Goal: Task Accomplishment & Management: Use online tool/utility

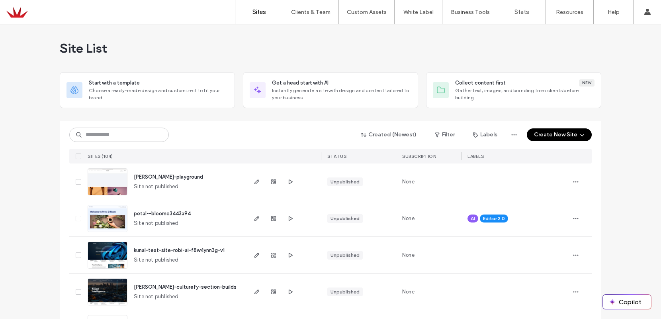
click at [557, 134] on button "Create New Site" at bounding box center [559, 134] width 65 height 13
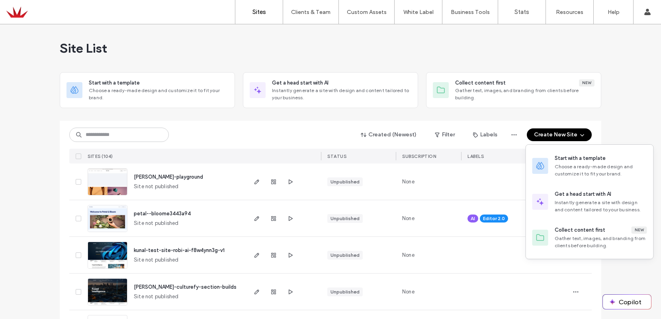
click at [214, 131] on div "Created (Newest) Filter Labels Create New Site" at bounding box center [330, 134] width 522 height 15
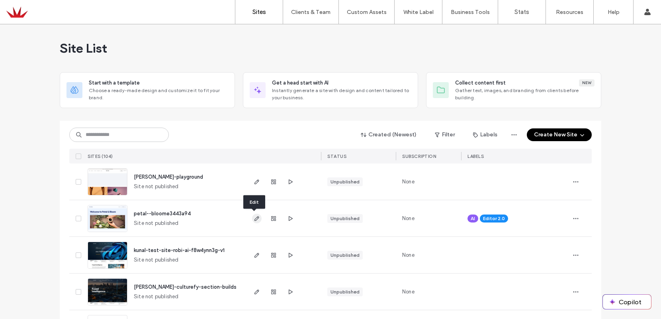
click at [254, 217] on use "button" at bounding box center [256, 218] width 5 height 5
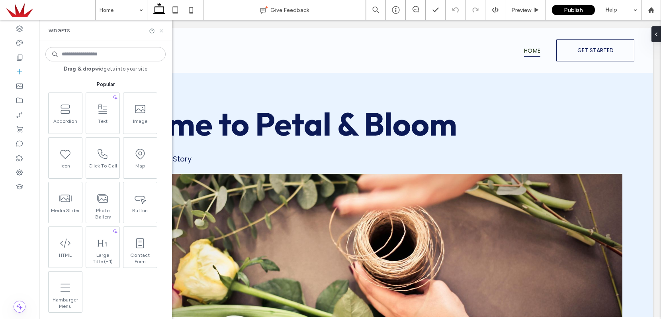
click at [162, 29] on icon at bounding box center [161, 31] width 6 height 6
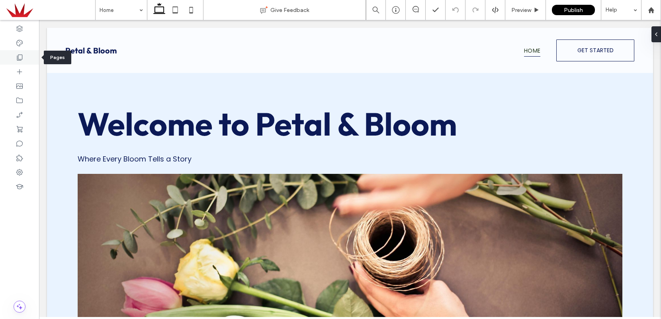
click at [20, 56] on icon at bounding box center [20, 57] width 8 height 8
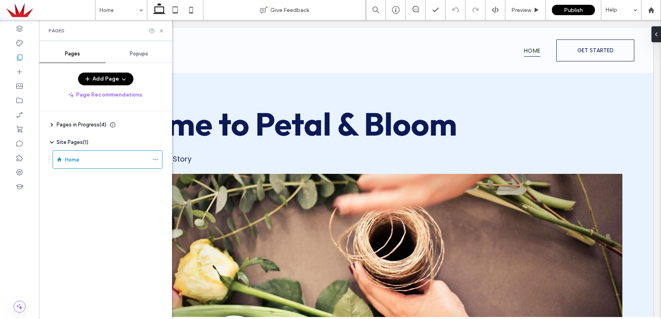
click at [108, 79] on button "Add Page" at bounding box center [105, 78] width 55 height 13
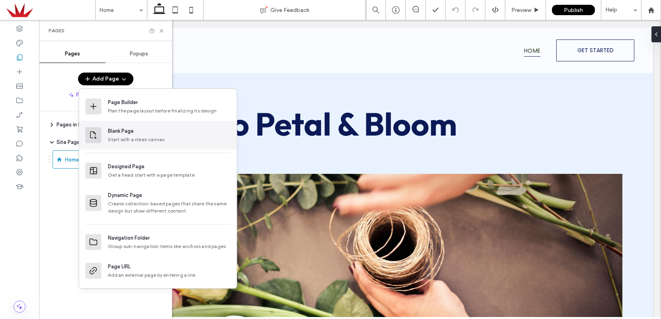
click at [116, 135] on div "Blank Page" at bounding box center [121, 131] width 26 height 8
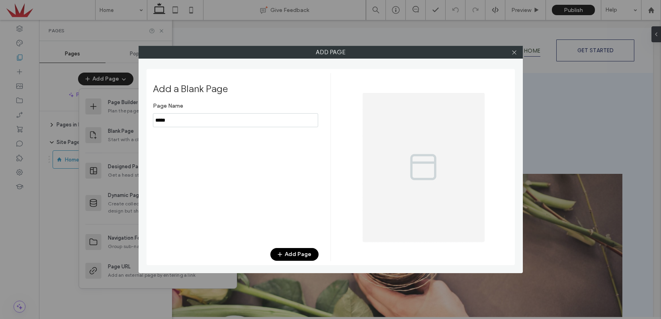
click at [174, 119] on input "notEmpty" at bounding box center [235, 120] width 165 height 14
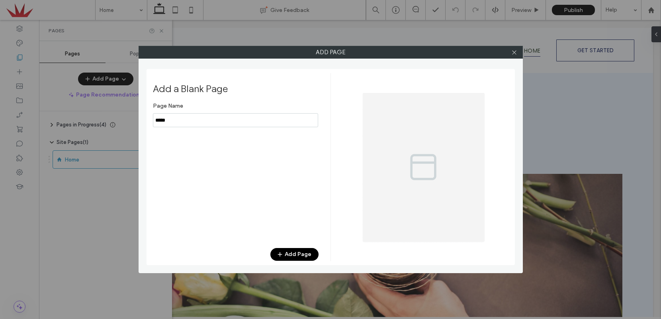
click at [174, 119] on input "notEmpty" at bounding box center [235, 120] width 165 height 14
type input "*******"
click at [298, 247] on div "Add a Blank Page Page Name Add Page" at bounding box center [242, 167] width 178 height 188
click at [293, 254] on button "Add Page" at bounding box center [294, 254] width 48 height 13
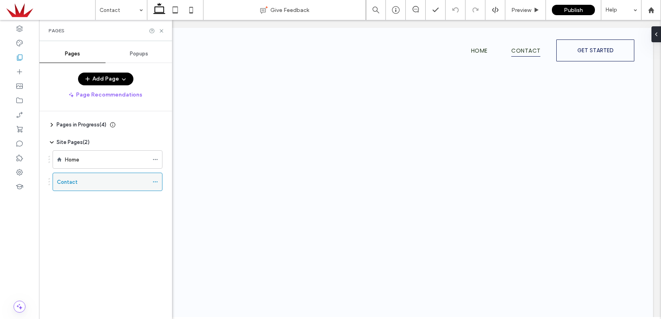
click at [82, 181] on div "Contact" at bounding box center [103, 182] width 92 height 8
click at [162, 30] on icon at bounding box center [161, 31] width 6 height 6
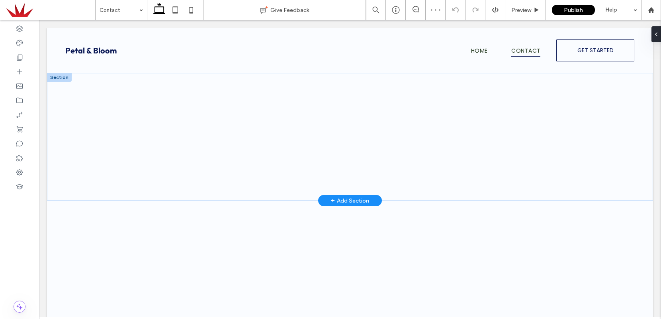
click at [346, 200] on div "+ Add Section" at bounding box center [350, 200] width 38 height 9
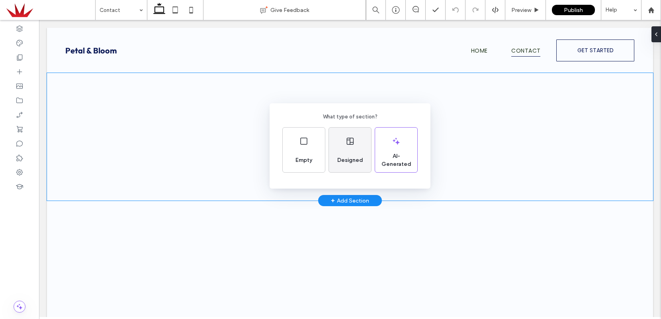
click at [346, 146] on div "Designed" at bounding box center [350, 149] width 42 height 45
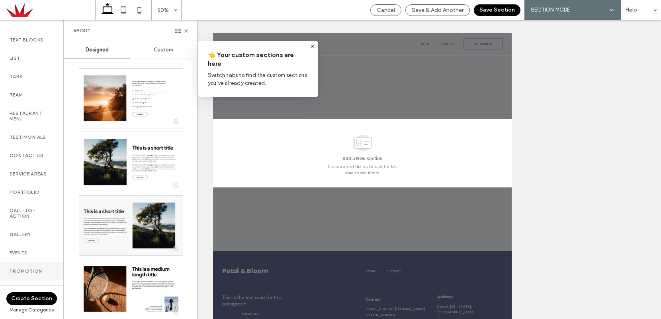
scroll to position [237, 0]
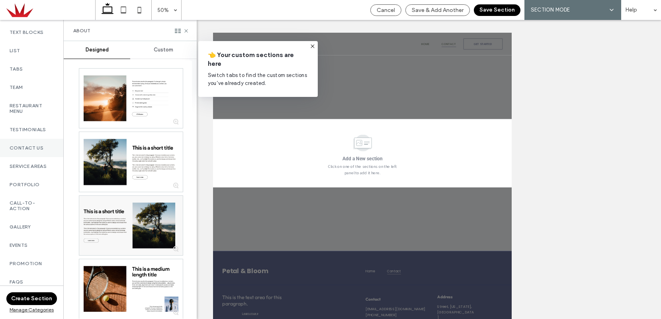
click at [25, 149] on div "Contact Us" at bounding box center [31, 148] width 63 height 18
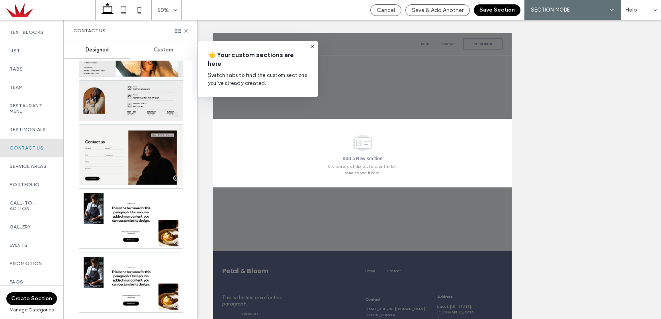
scroll to position [133, 0]
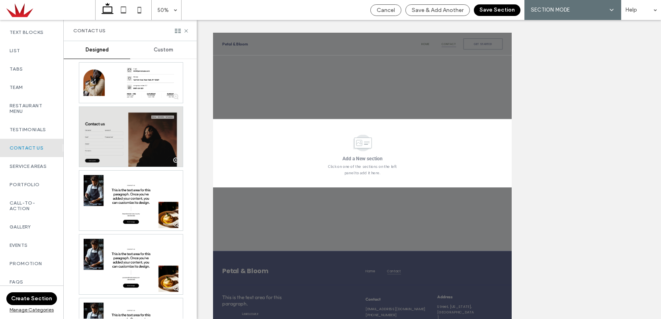
click at [115, 129] on div at bounding box center [131, 137] width 104 height 60
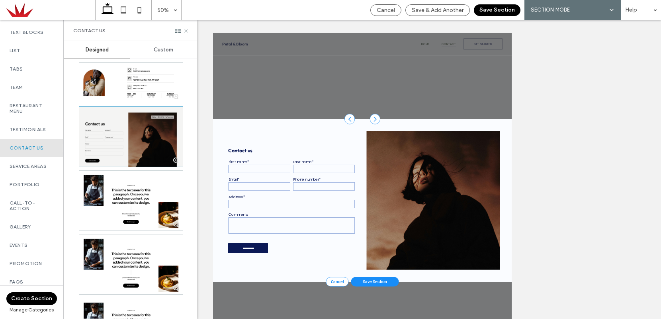
click at [187, 31] on use at bounding box center [185, 30] width 3 height 3
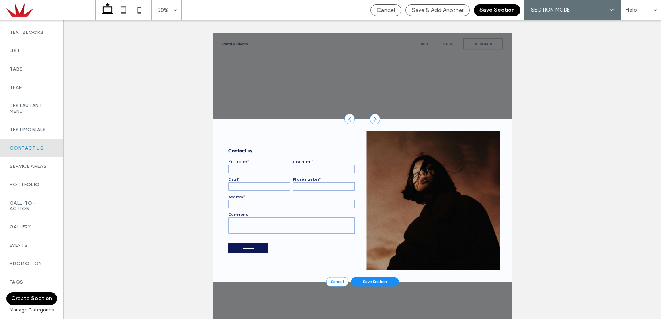
click at [496, 10] on button "Save Section" at bounding box center [497, 10] width 47 height 12
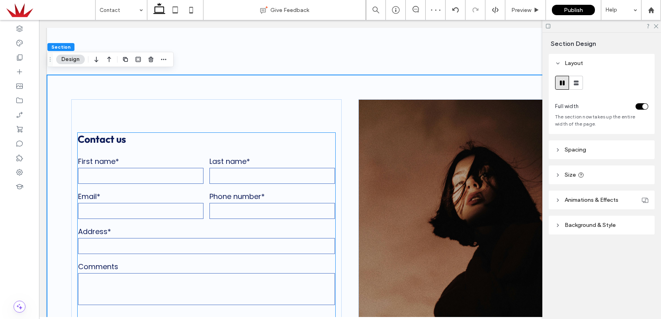
scroll to position [123, 0]
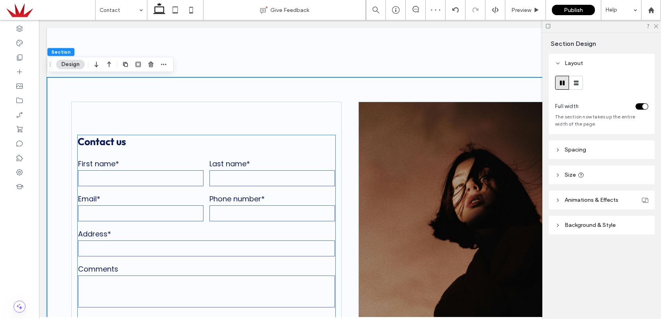
click at [170, 192] on div "Email*" at bounding box center [140, 207] width 131 height 35
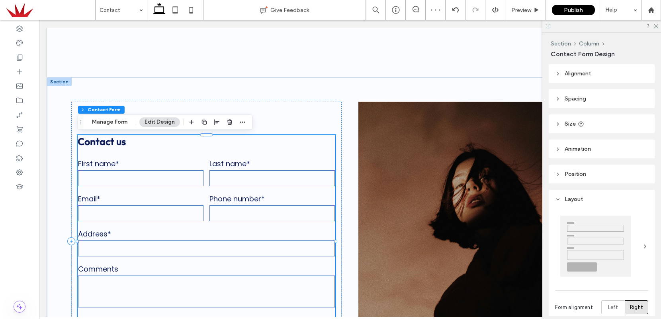
type input "*"
type input "***"
type input "*"
type input "***"
click at [165, 181] on input "text" at bounding box center [140, 178] width 125 height 16
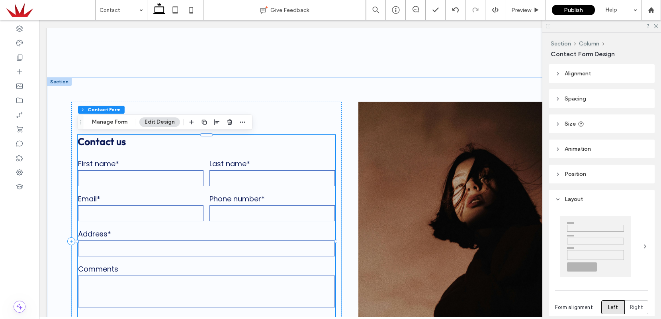
click at [160, 126] on button "Edit Design" at bounding box center [159, 122] width 41 height 10
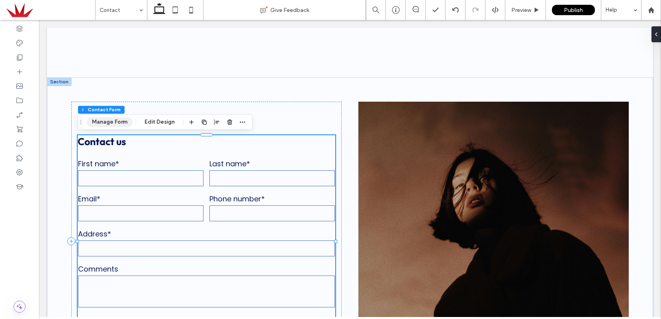
click at [111, 123] on button "Manage Form" at bounding box center [110, 122] width 46 height 10
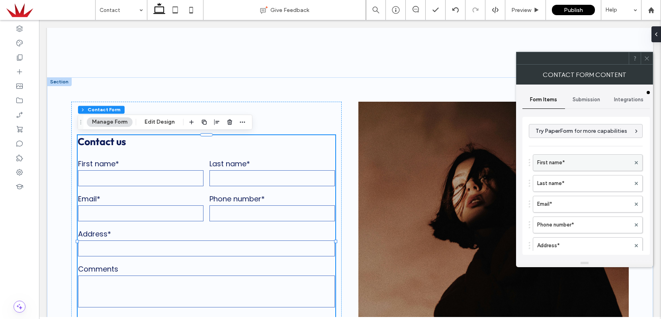
click at [572, 168] on label "First name*" at bounding box center [583, 163] width 93 height 16
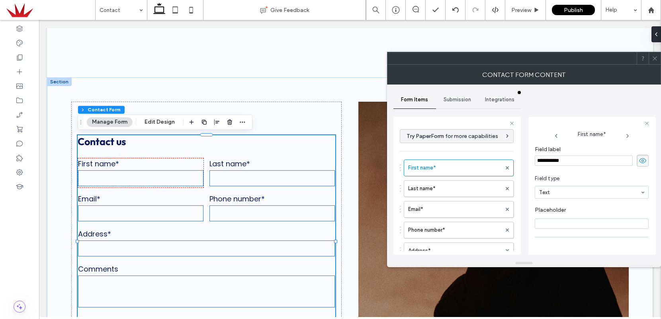
scroll to position [56, 0]
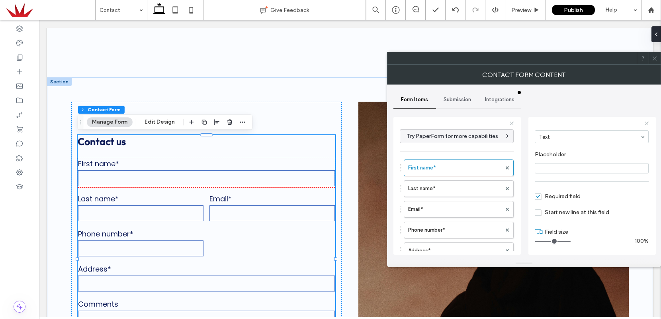
type input "**"
drag, startPoint x: 551, startPoint y: 239, endPoint x: 568, endPoint y: 236, distance: 17.7
click at [568, 227] on div "Field size 100%" at bounding box center [592, 224] width 114 height 6
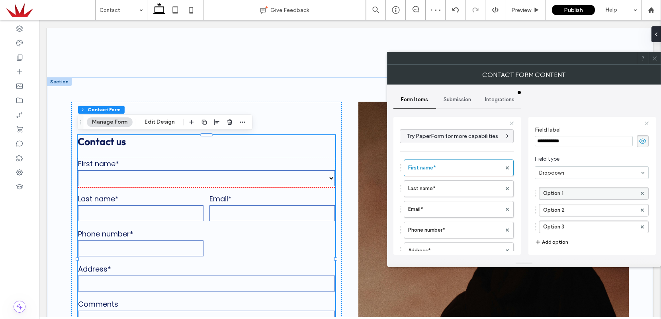
click at [569, 194] on label "Option 1" at bounding box center [589, 193] width 93 height 12
click at [569, 194] on input "********" at bounding box center [589, 193] width 93 height 6
click at [565, 213] on label "Option 2" at bounding box center [589, 210] width 93 height 12
click at [565, 213] on input "********" at bounding box center [589, 210] width 93 height 6
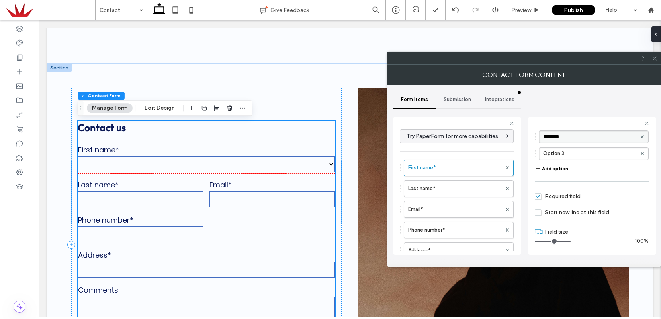
scroll to position [137, 0]
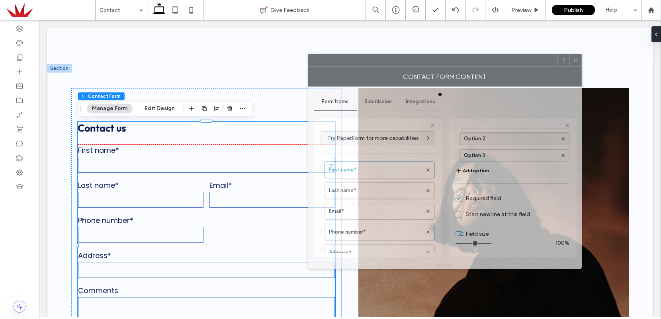
drag, startPoint x: 585, startPoint y: 60, endPoint x: 506, endPoint y: 62, distance: 79.3
click at [506, 62] on div at bounding box center [432, 60] width 249 height 12
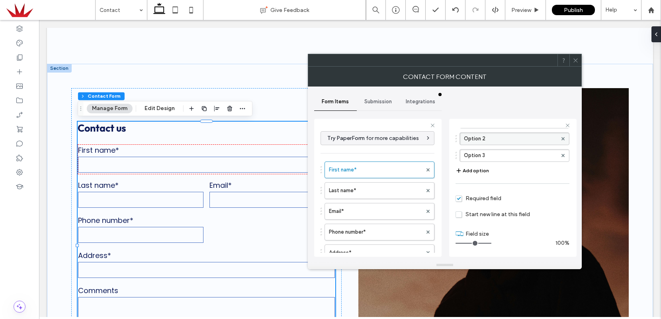
click at [577, 61] on icon at bounding box center [576, 60] width 6 height 6
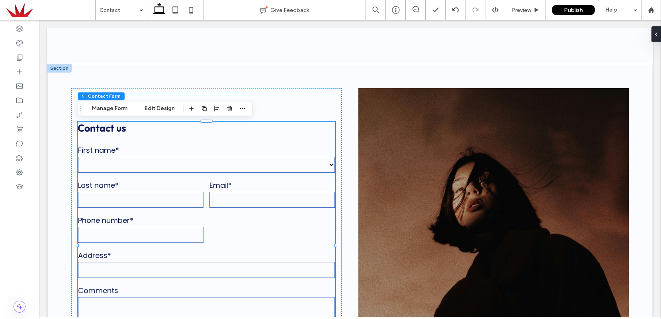
click at [105, 77] on div "**********" at bounding box center [350, 245] width 606 height 362
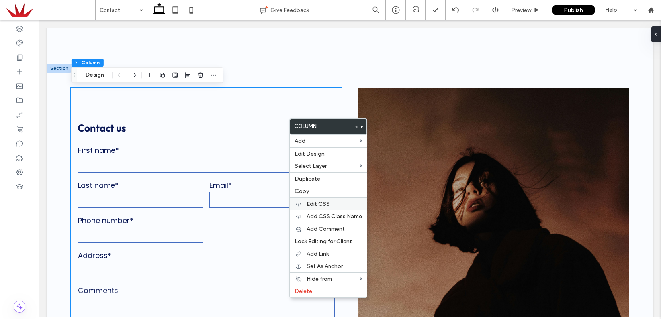
click at [318, 203] on span "Edit CSS" at bounding box center [318, 203] width 23 height 7
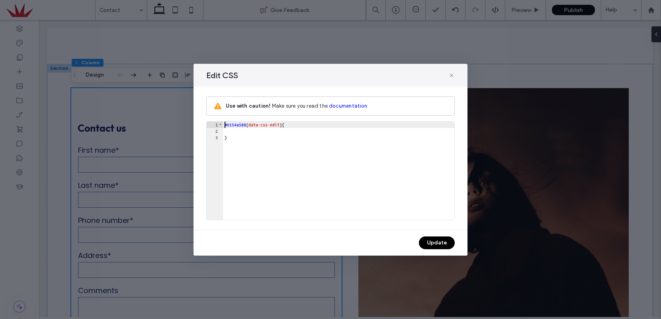
scroll to position [0, 0]
click at [452, 72] on icon at bounding box center [451, 75] width 6 height 6
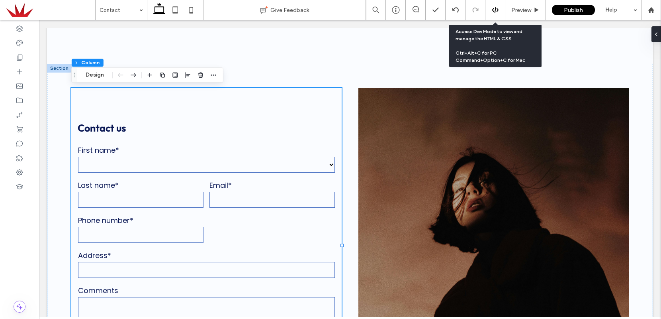
click at [495, 10] on icon at bounding box center [495, 9] width 7 height 7
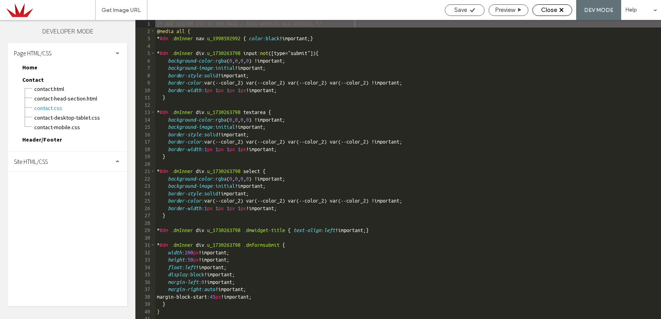
click at [551, 11] on span "Close" at bounding box center [549, 9] width 16 height 7
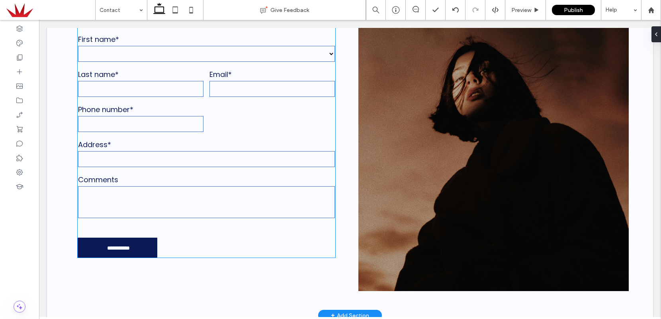
scroll to position [281, 0]
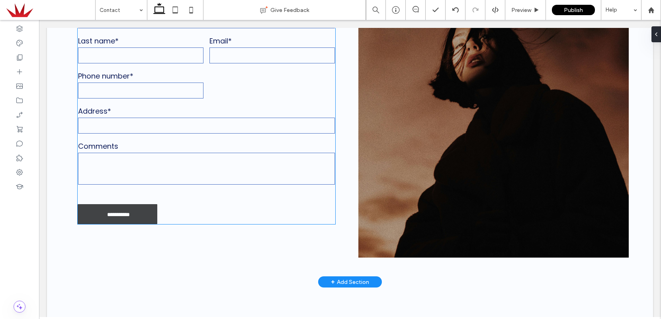
click at [110, 219] on input "**********" at bounding box center [118, 213] width 77 height 12
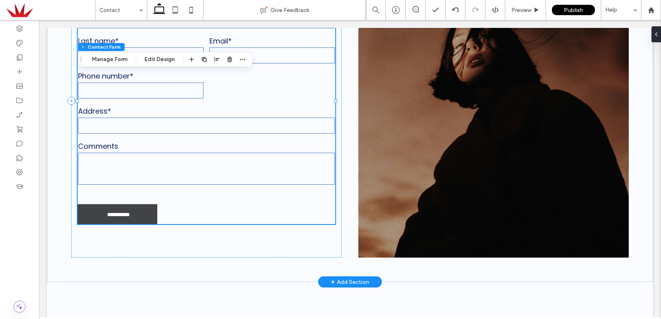
type input "*"
type input "***"
type input "*"
type input "***"
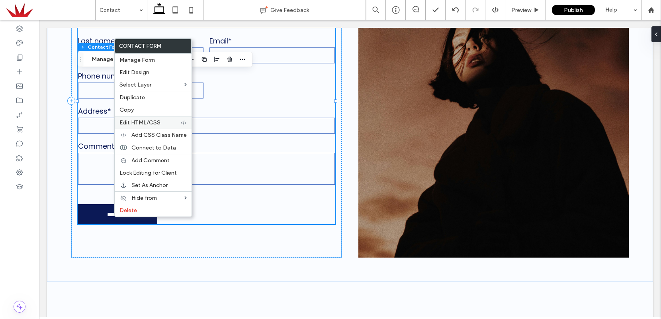
click at [148, 123] on span "Edit HTML/CSS" at bounding box center [139, 122] width 41 height 7
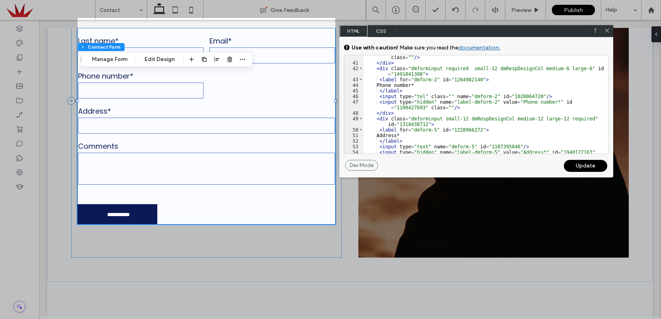
scroll to position [538, 0]
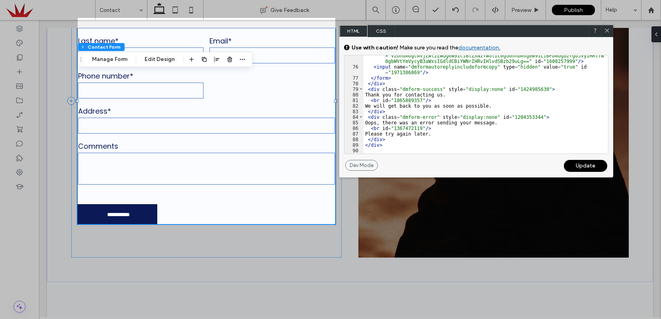
click at [607, 29] on icon at bounding box center [607, 30] width 6 height 6
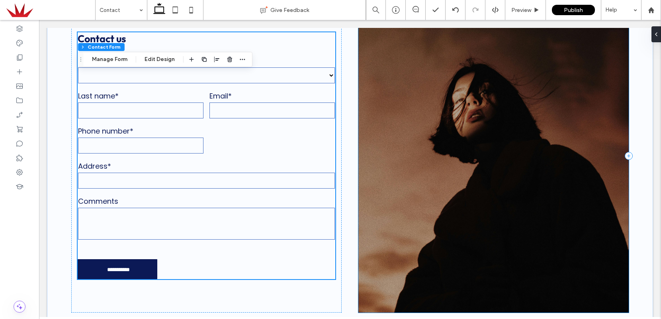
scroll to position [223, 0]
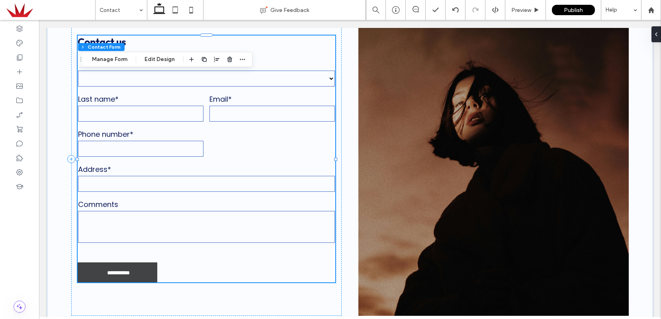
click at [127, 266] on input "**********" at bounding box center [118, 272] width 77 height 12
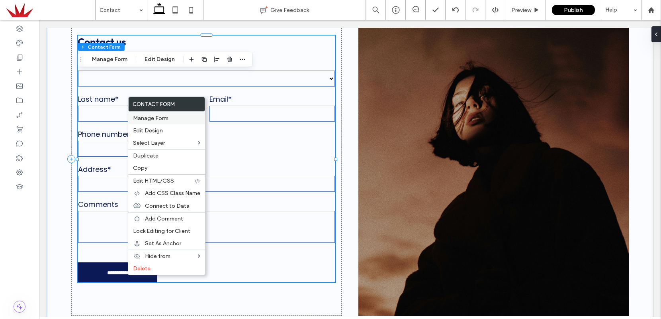
click at [156, 117] on span "Manage Form" at bounding box center [150, 118] width 35 height 7
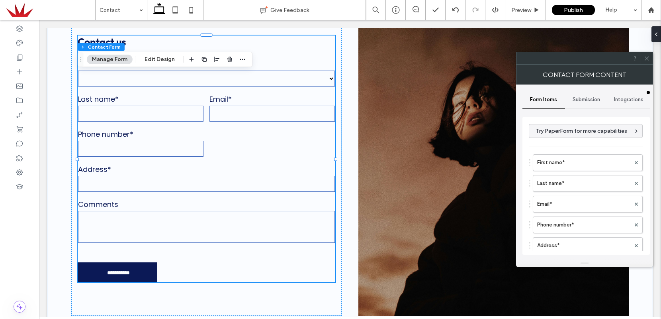
click at [593, 97] on span "Submission" at bounding box center [586, 99] width 27 height 6
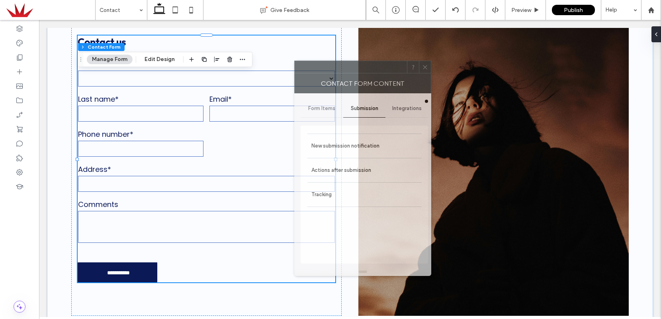
drag, startPoint x: 583, startPoint y: 61, endPoint x: 346, endPoint y: 70, distance: 236.7
click at [346, 70] on div at bounding box center [351, 67] width 112 height 12
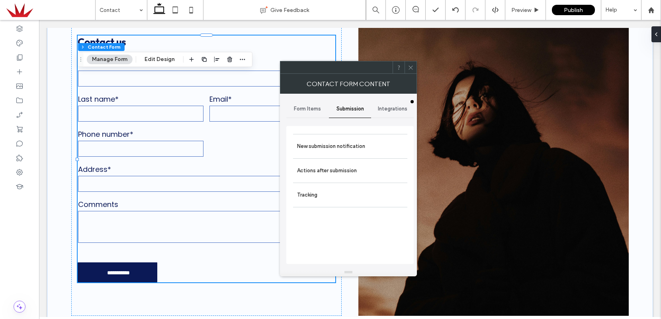
click at [385, 110] on span "Integrations" at bounding box center [392, 109] width 29 height 6
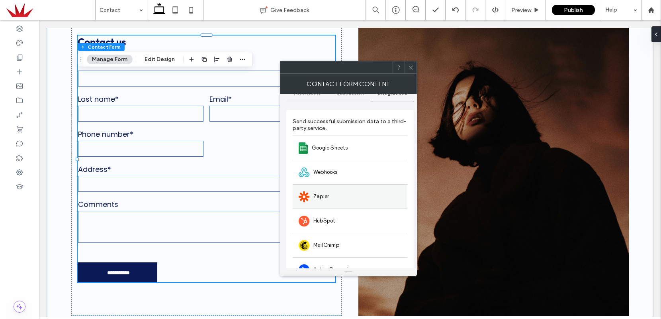
scroll to position [18, 0]
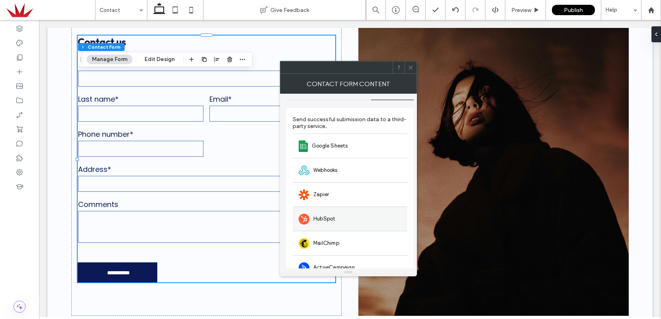
click at [340, 216] on div "HubSpot" at bounding box center [350, 218] width 115 height 24
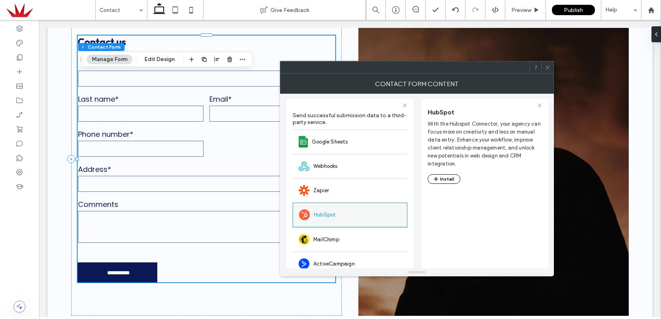
scroll to position [25, 0]
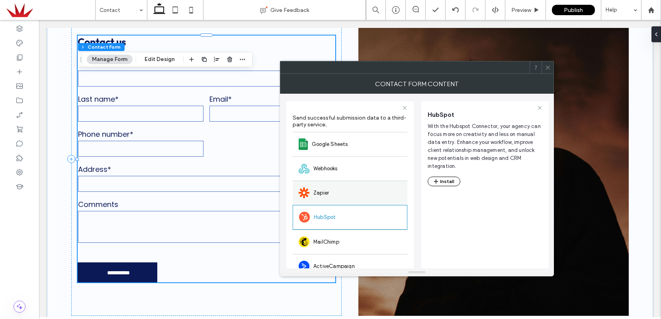
click at [329, 188] on div "Zapier" at bounding box center [350, 192] width 115 height 24
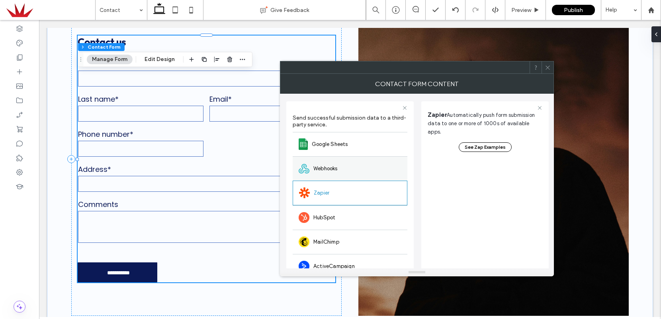
click at [330, 167] on span "Webhooks" at bounding box center [325, 168] width 24 height 8
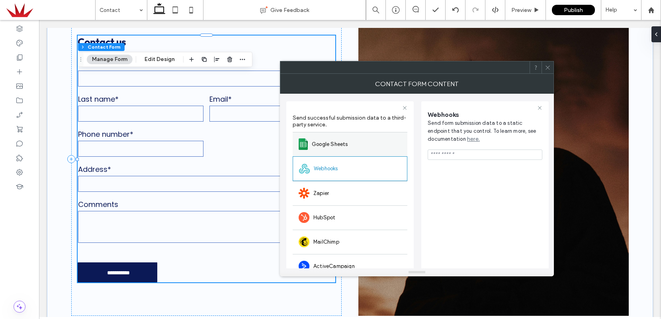
click at [334, 146] on span "Google Sheets" at bounding box center [330, 144] width 36 height 8
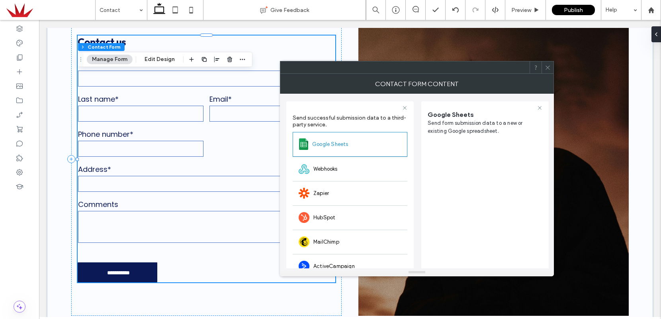
click at [548, 67] on icon at bounding box center [548, 68] width 6 height 6
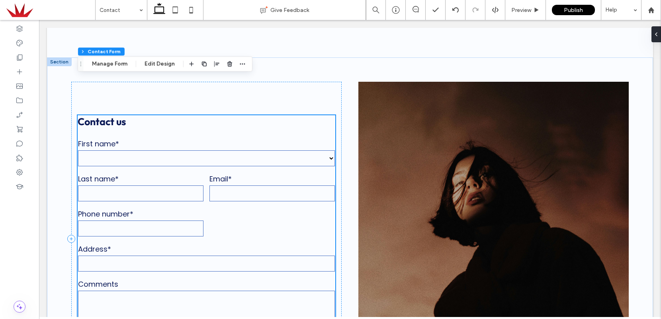
scroll to position [192, 0]
